Goal: Check status: Check status

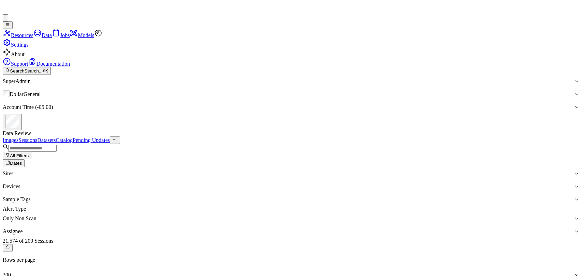
click at [22, 161] on span "Dates" at bounding box center [16, 163] width 12 height 5
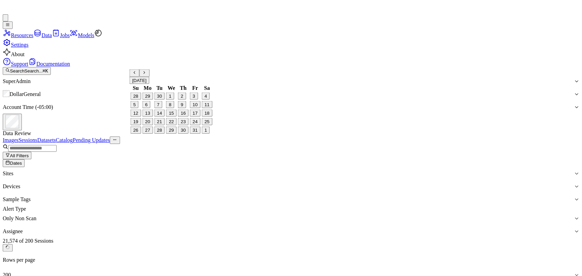
click at [137, 75] on icon "Go to the Previous Month" at bounding box center [134, 73] width 4 height 4
click at [152, 125] on button "22" at bounding box center [147, 121] width 11 height 7
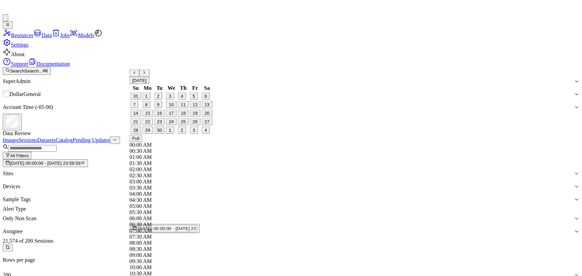
click at [139, 134] on button "28" at bounding box center [136, 130] width 11 height 7
type input "[DATE] 00:00:00 - [DATE] 23:59:59"
click at [276, 238] on div "21,574 of 200 Sessions Rows per page 200 Page 1 of 108" at bounding box center [291, 274] width 576 height 73
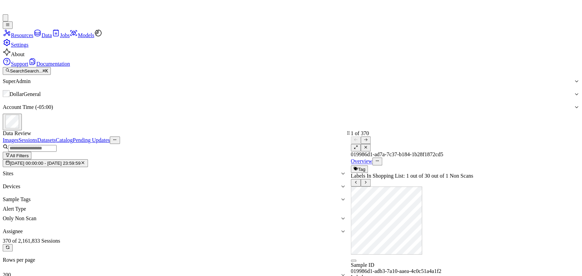
click at [563, 144] on div at bounding box center [465, 147] width 228 height 7
click at [358, 145] on icon at bounding box center [355, 147] width 4 height 4
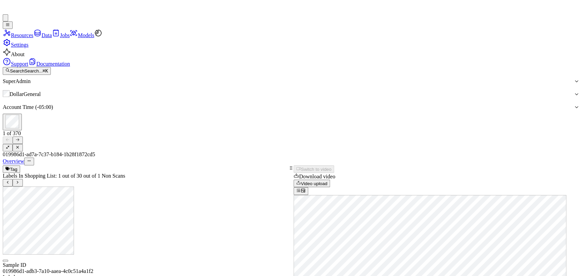
click at [20, 145] on icon at bounding box center [17, 147] width 4 height 4
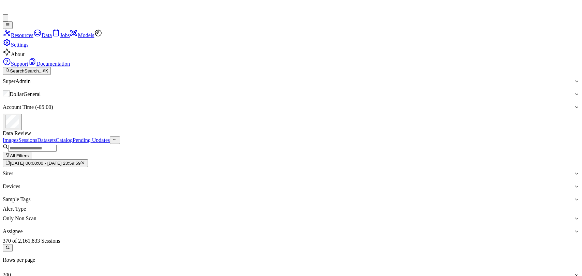
scroll to position [3844, 0]
click at [510, 137] on div "Images Sessions Datasets Catalog Pending Updates" at bounding box center [291, 140] width 576 height 7
click at [431, 244] on div "Rows per page 200" at bounding box center [291, 262] width 576 height 37
click at [533, 104] on div at bounding box center [288, 107] width 570 height 6
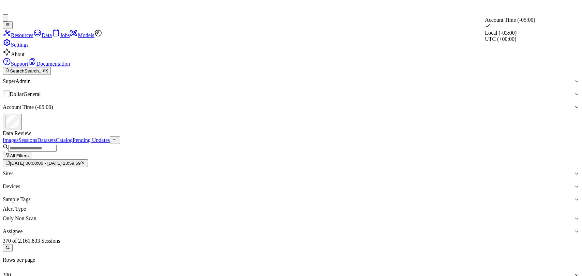
click at [530, 36] on div "Local (-03:00)" at bounding box center [518, 33] width 67 height 6
type input "1"
click at [507, 104] on div at bounding box center [288, 107] width 570 height 6
click at [506, 23] on div "Account Time (-05:00)" at bounding box center [518, 20] width 67 height 6
